Goal: Navigation & Orientation: Find specific page/section

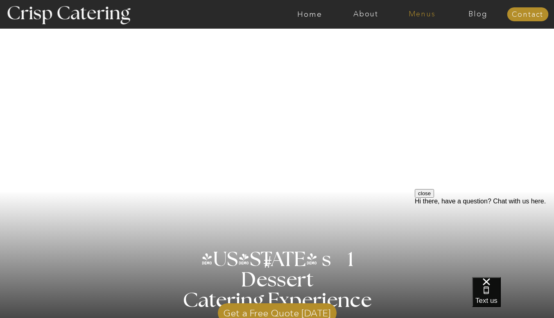
click at [428, 16] on nav "Menus" at bounding box center [422, 14] width 56 height 8
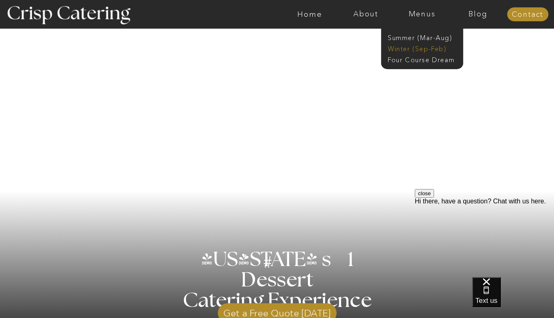
click at [427, 48] on nav "Winter (Sep-Feb)" at bounding box center [421, 48] width 67 height 8
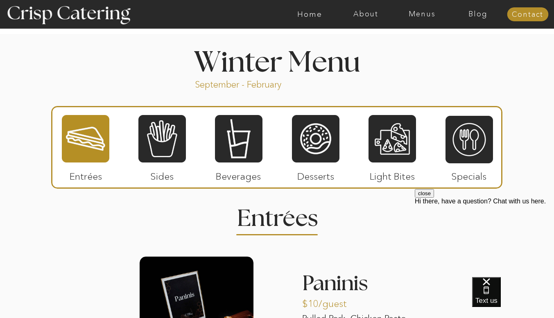
scroll to position [884, 0]
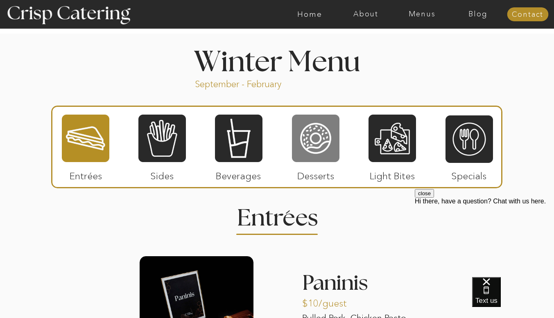
click at [307, 143] on div at bounding box center [315, 138] width 47 height 49
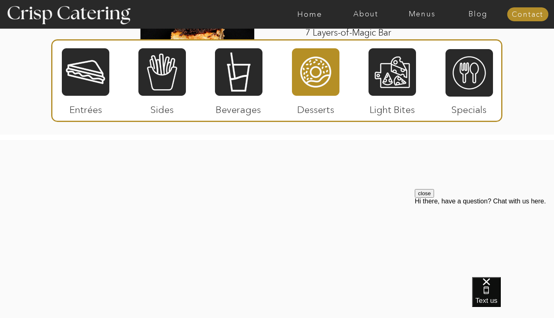
scroll to position [1523, 0]
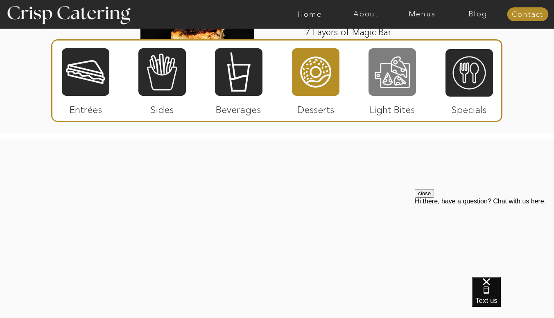
click at [382, 75] on div at bounding box center [391, 71] width 47 height 49
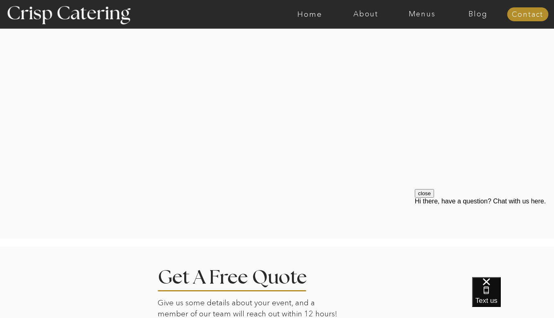
scroll to position [1312, 0]
